Goal: Task Accomplishment & Management: Manage account settings

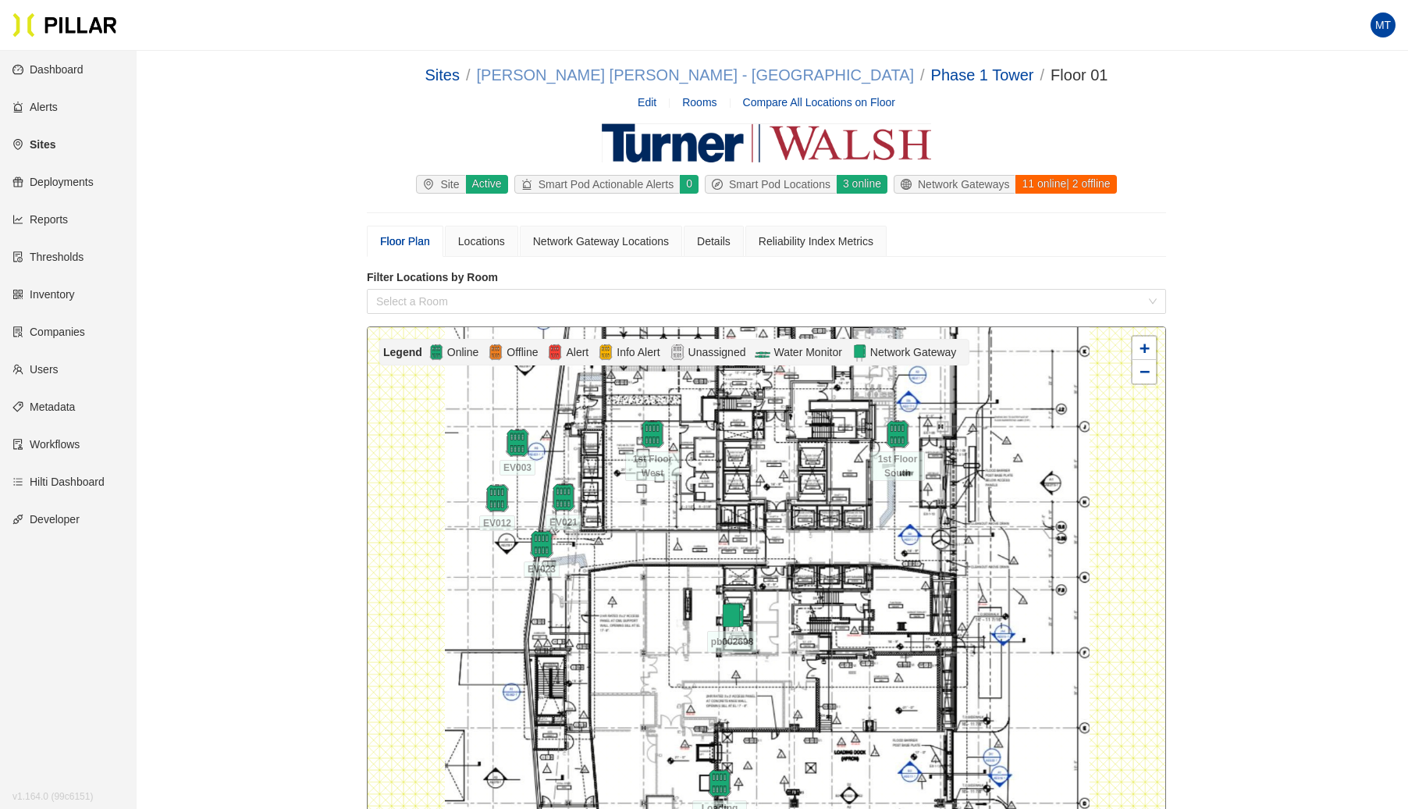
click at [788, 76] on link "[PERSON_NAME] [PERSON_NAME] - [GEOGRAPHIC_DATA]" at bounding box center [695, 74] width 437 height 17
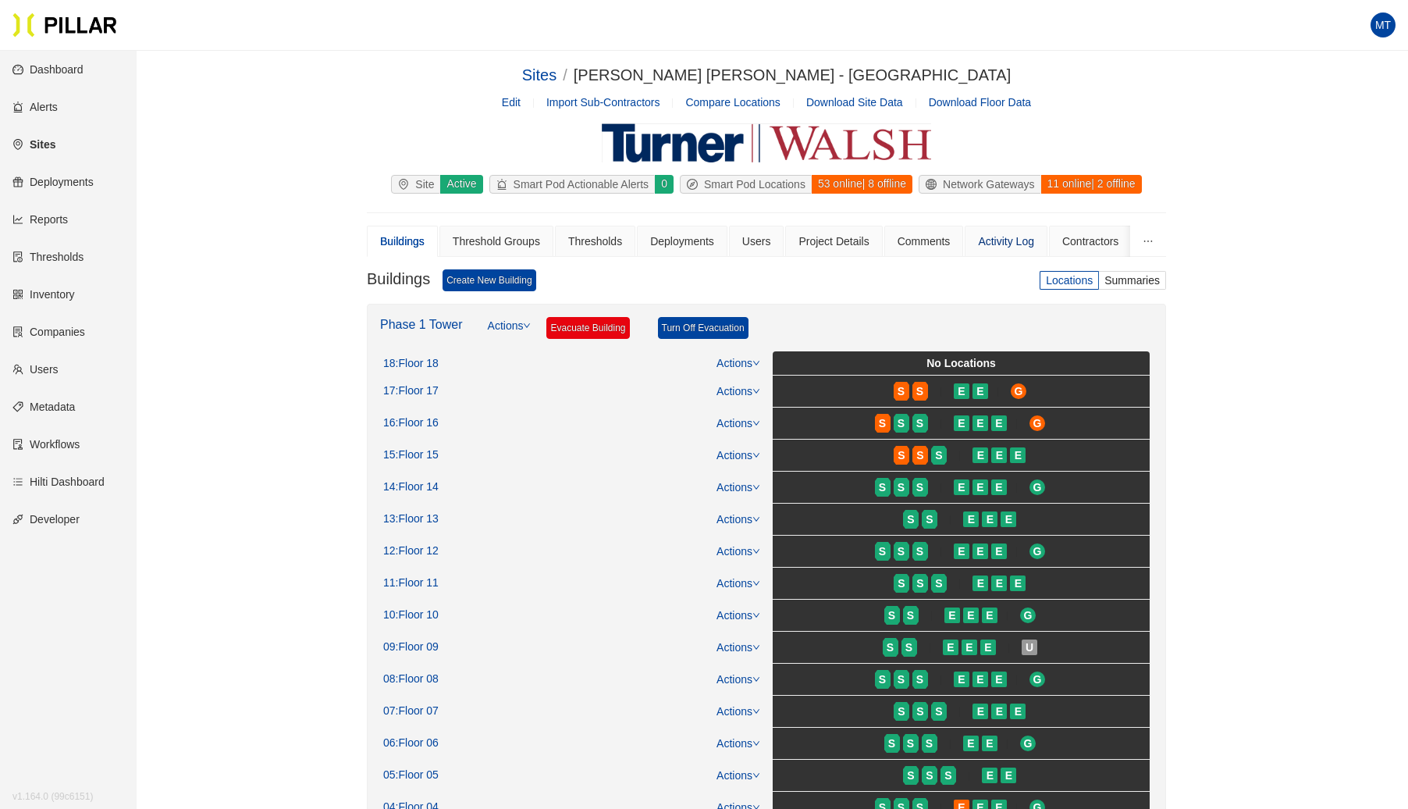
click at [1003, 238] on div "Activity Log" at bounding box center [1006, 241] width 56 height 17
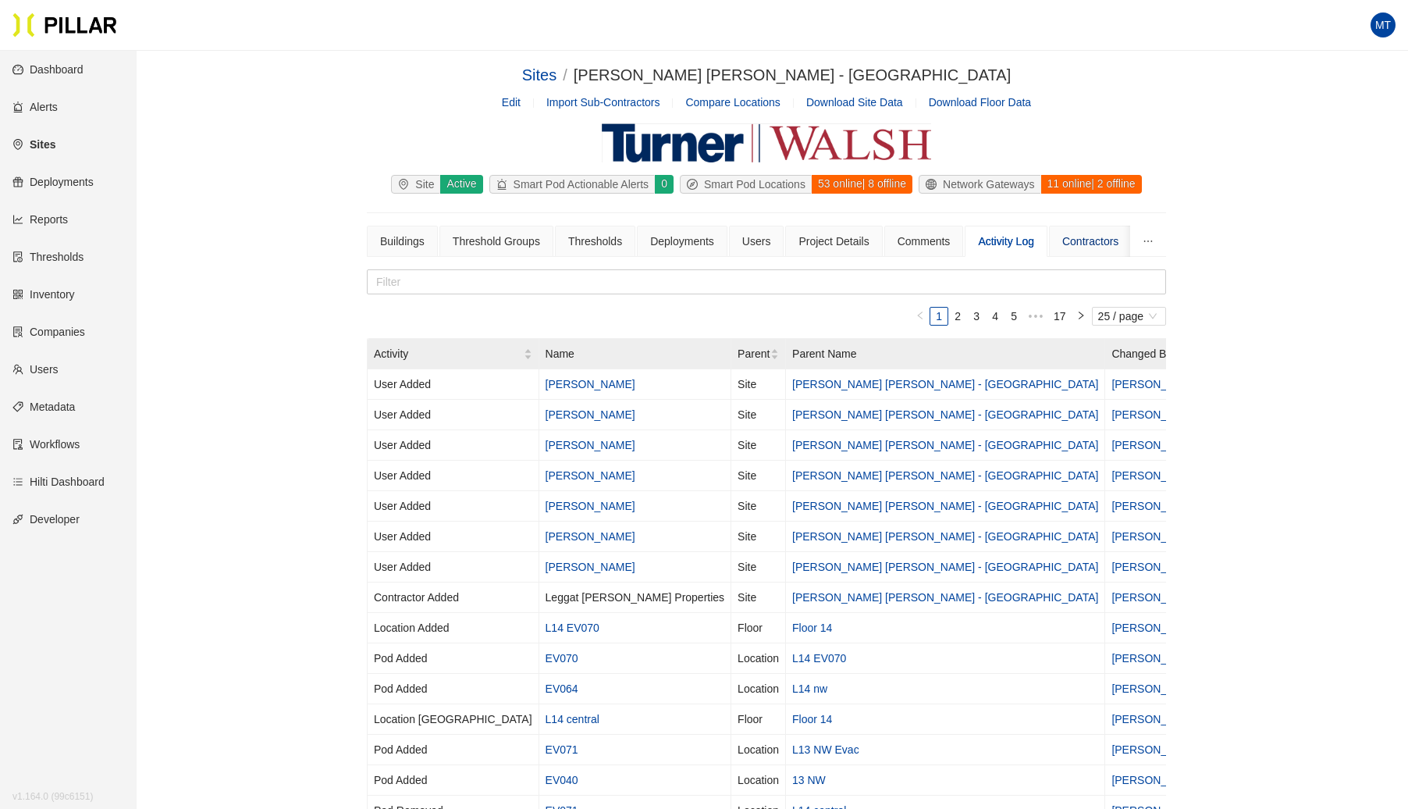
click at [1087, 240] on div "Contractors" at bounding box center [1090, 241] width 56 height 17
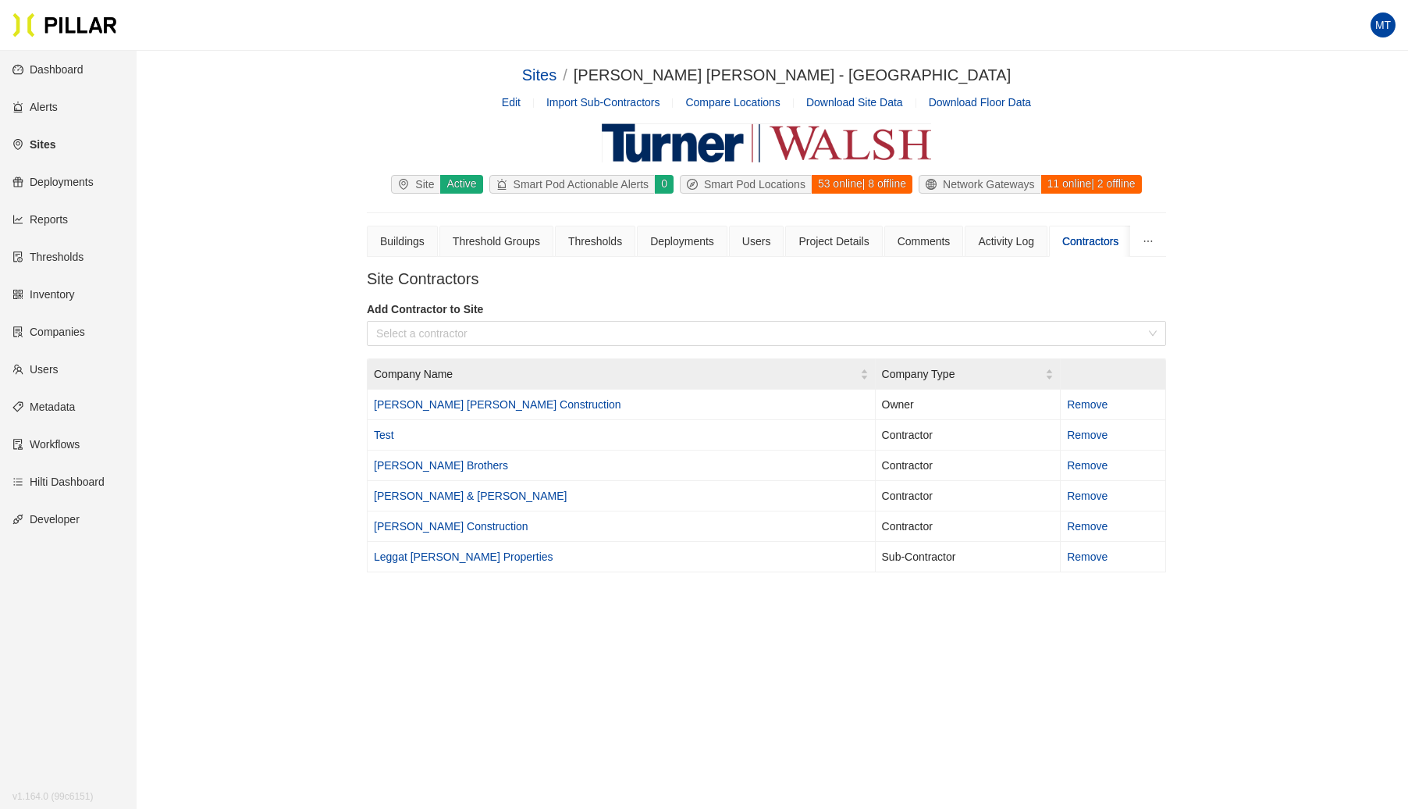
click at [45, 139] on link "Sites" at bounding box center [33, 144] width 43 height 12
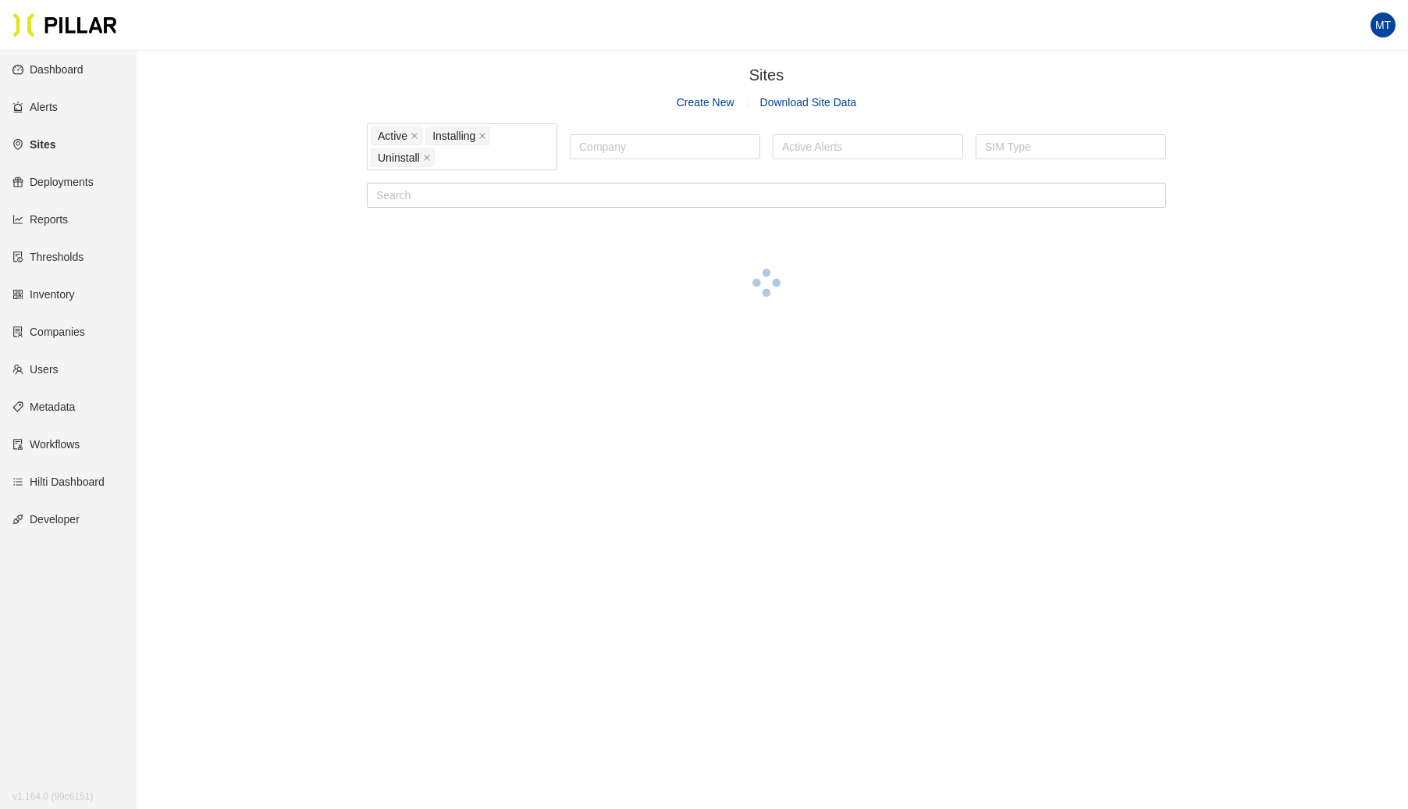
click at [45, 145] on link "Sites" at bounding box center [33, 144] width 43 height 12
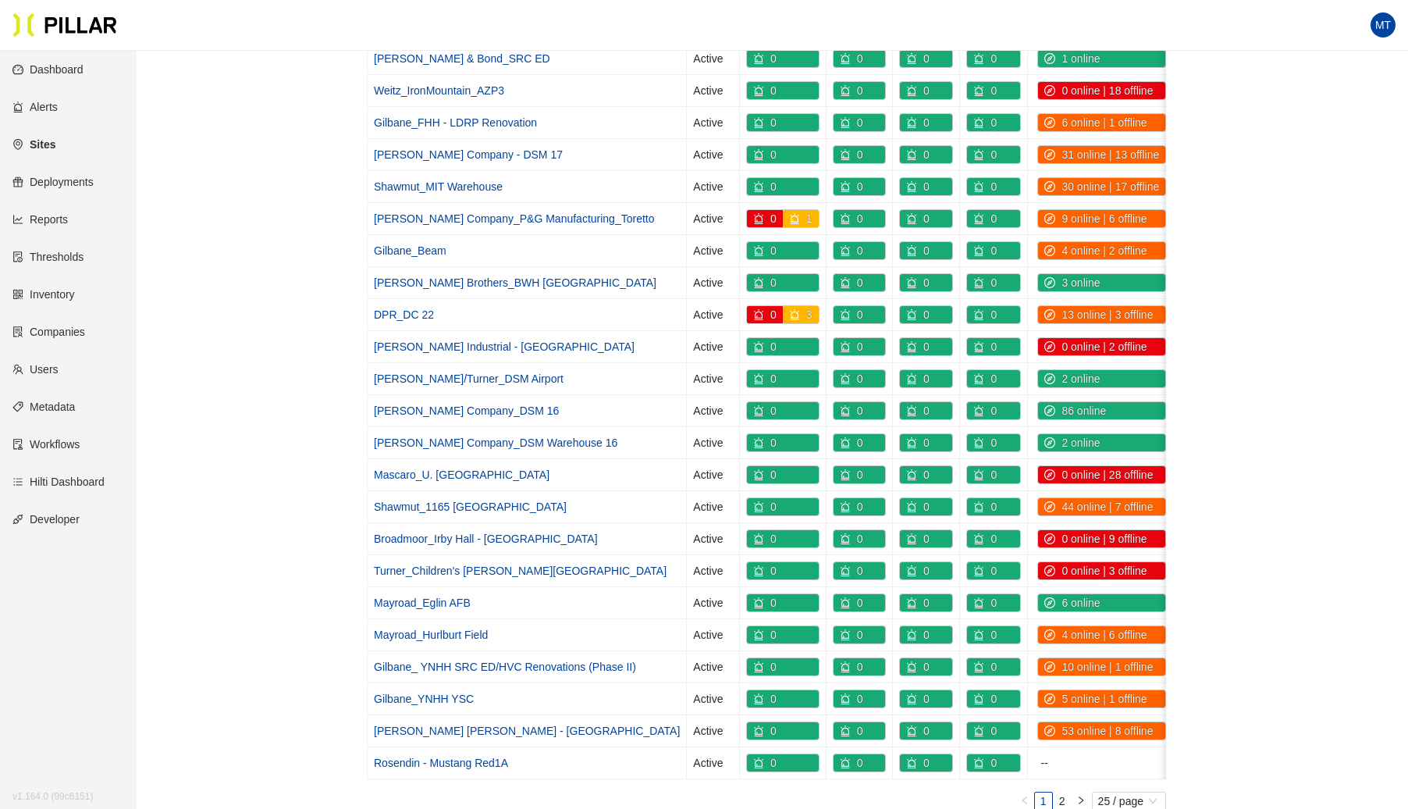
scroll to position [562, 0]
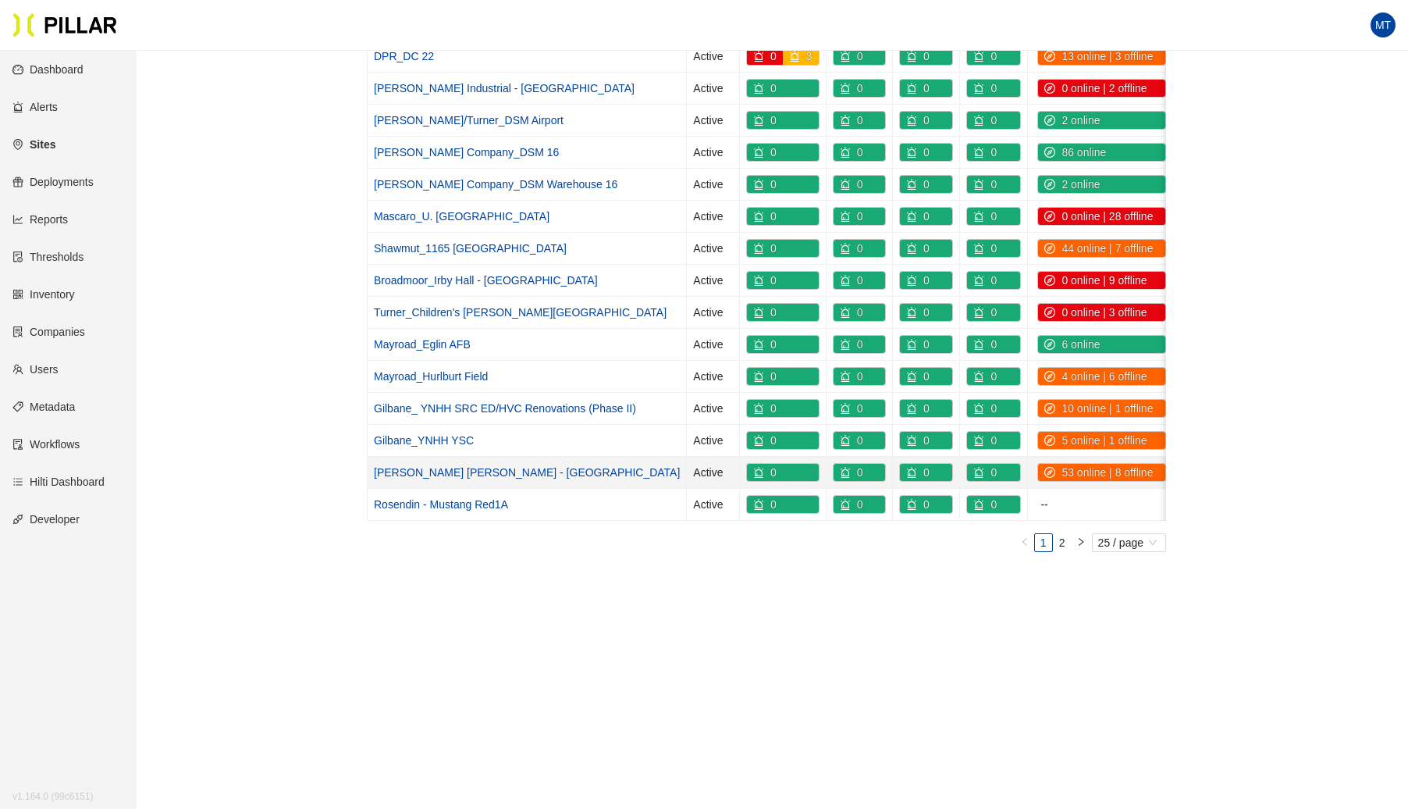
click at [423, 466] on link "[PERSON_NAME] [PERSON_NAME] - [GEOGRAPHIC_DATA]" at bounding box center [527, 472] width 306 height 12
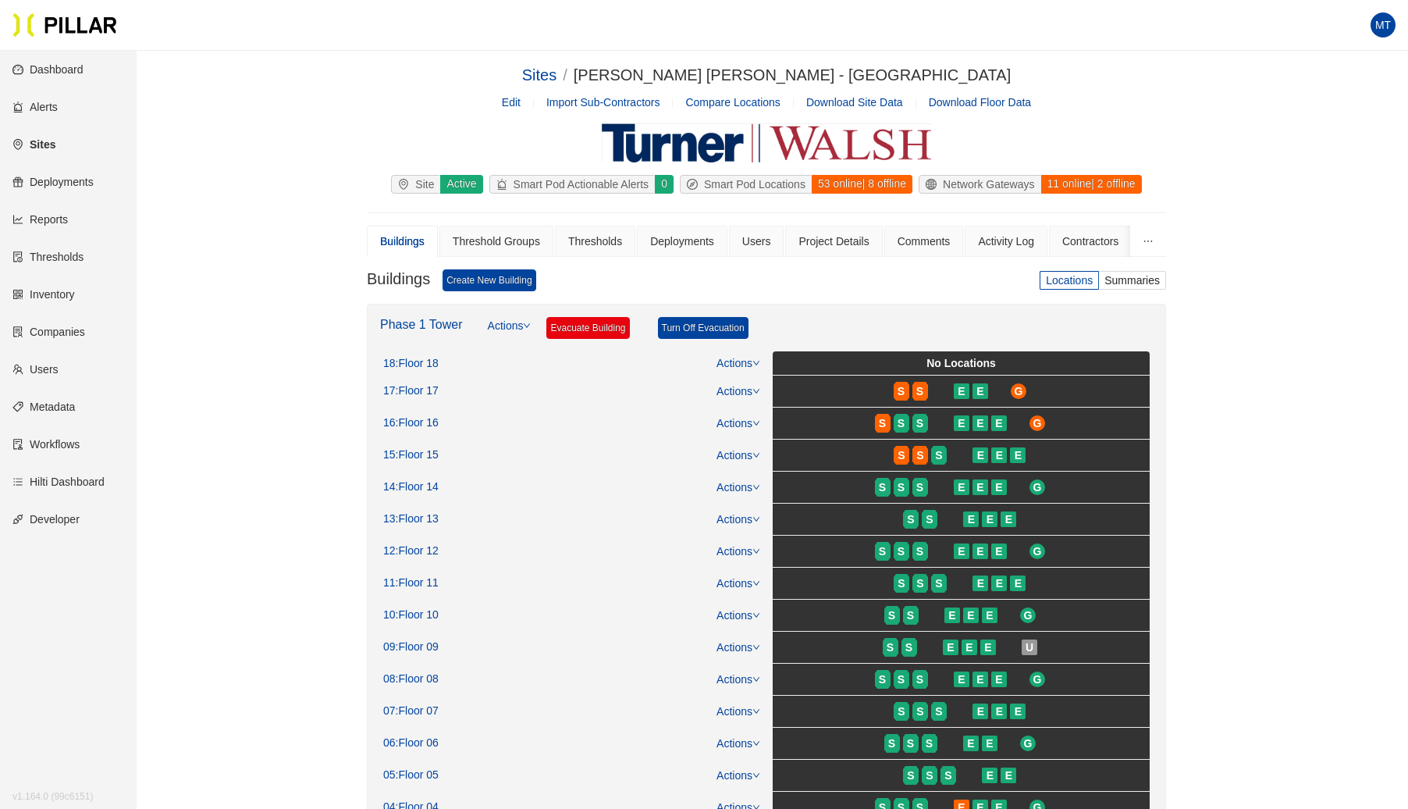
click at [516, 101] on link "Edit" at bounding box center [511, 102] width 19 height 12
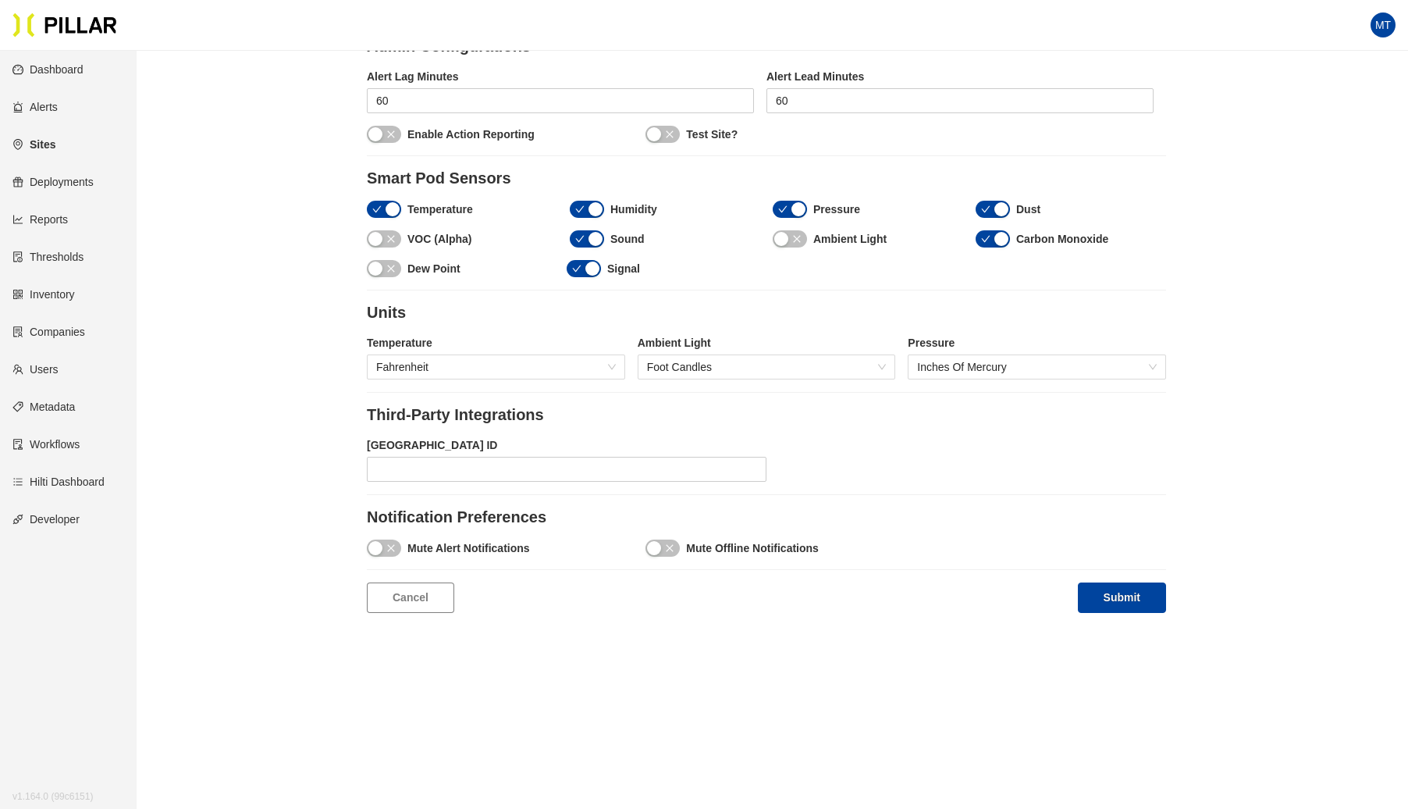
scroll to position [1435, 0]
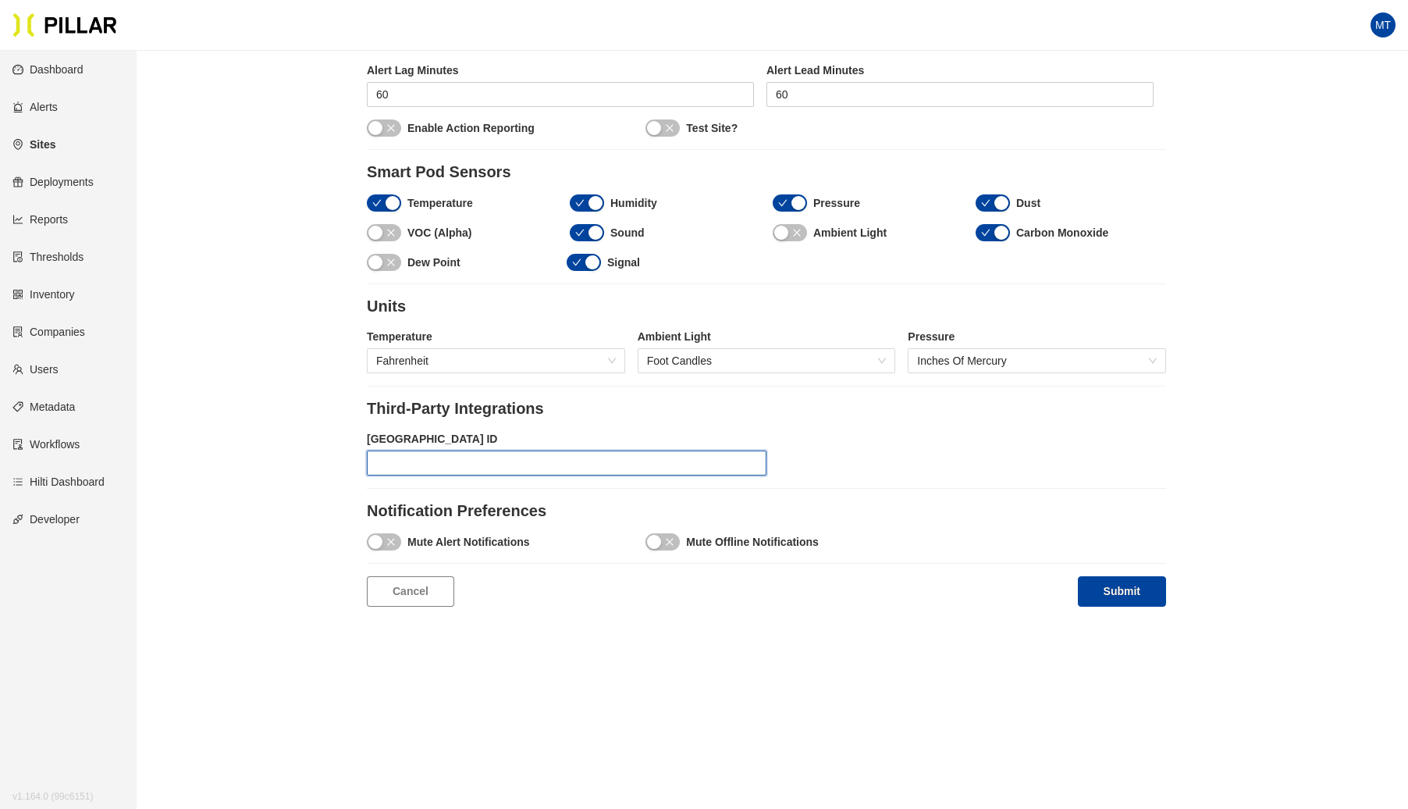
click at [550, 454] on input "text" at bounding box center [567, 462] width 400 height 25
click at [420, 585] on link "Cancel" at bounding box center [410, 591] width 87 height 30
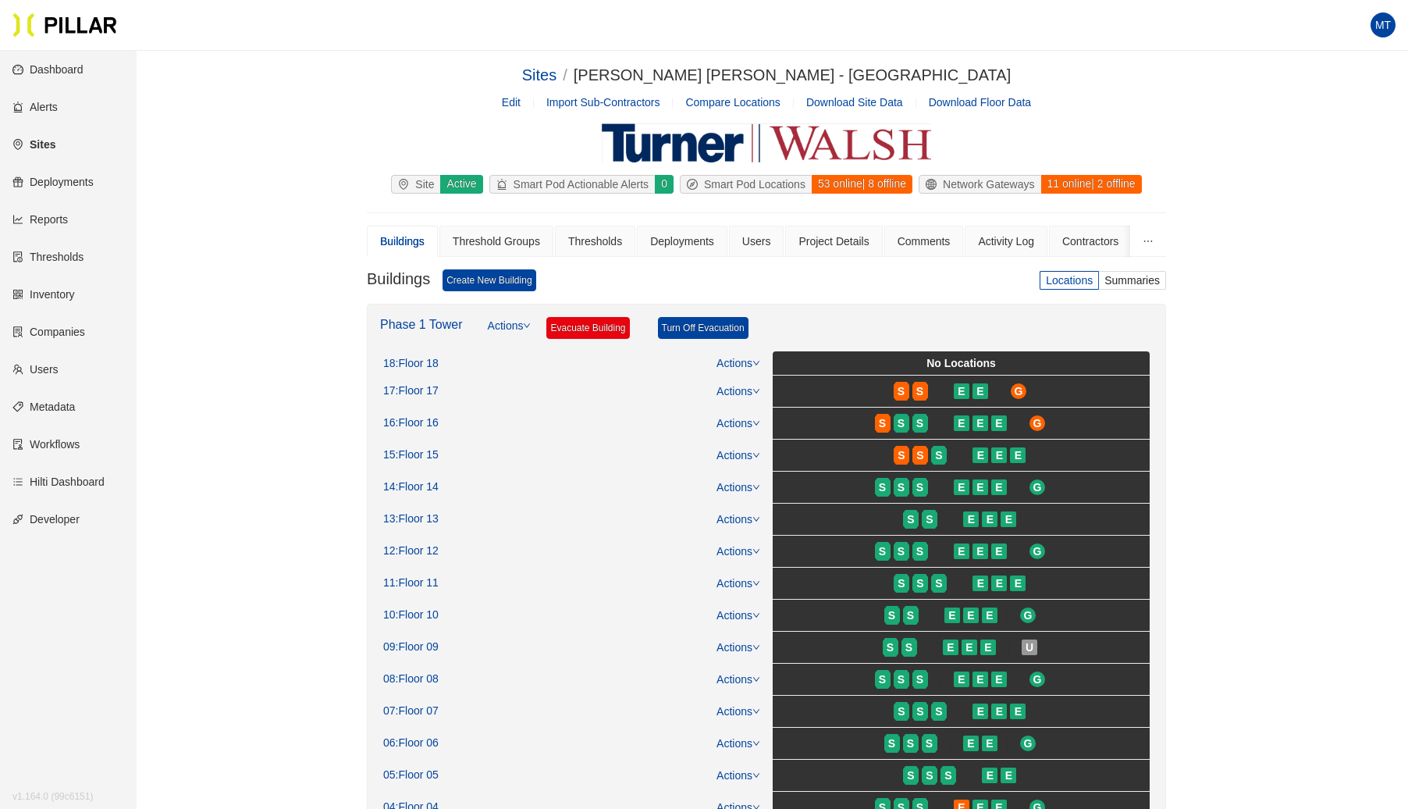
click at [508, 106] on link "Edit" at bounding box center [511, 102] width 19 height 12
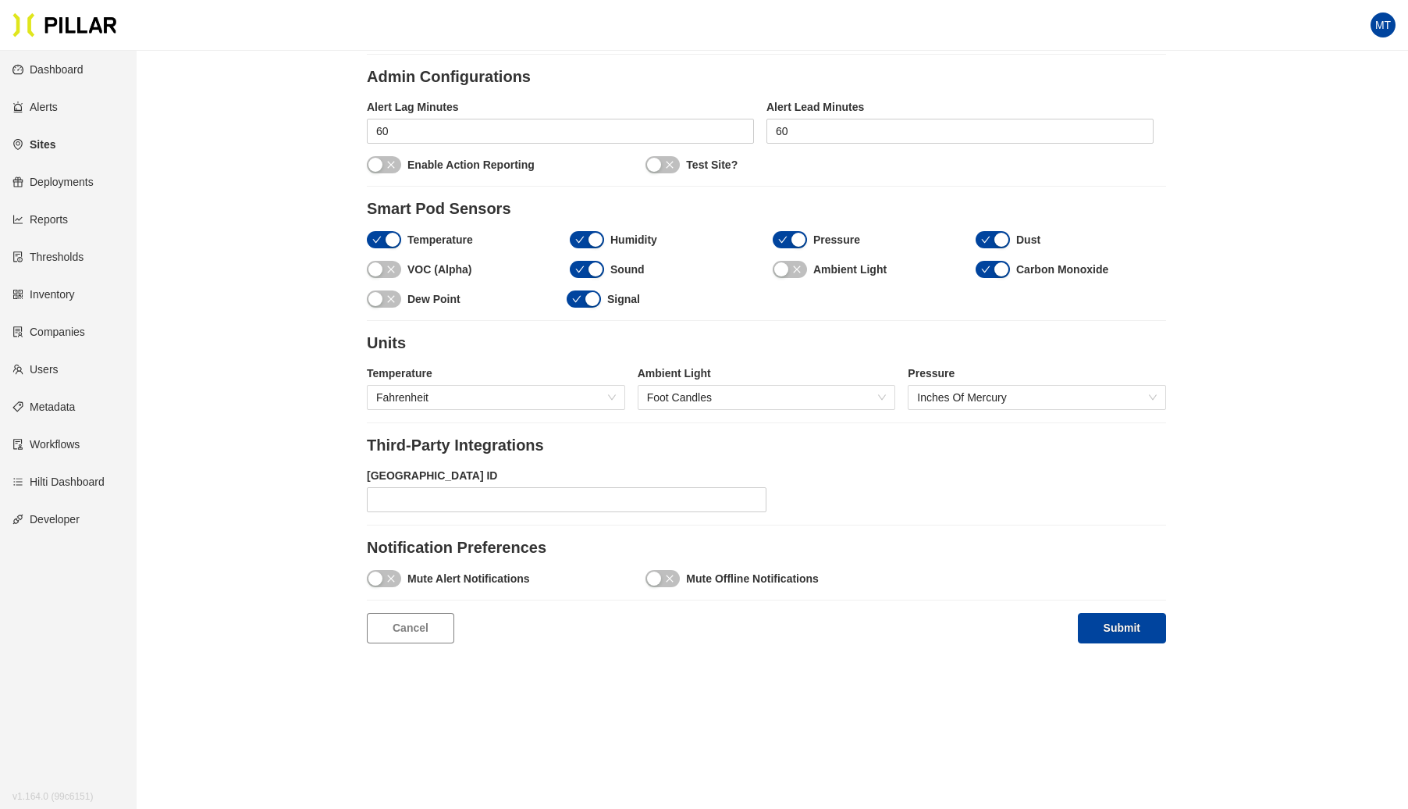
scroll to position [1435, 0]
